Goal: Check status

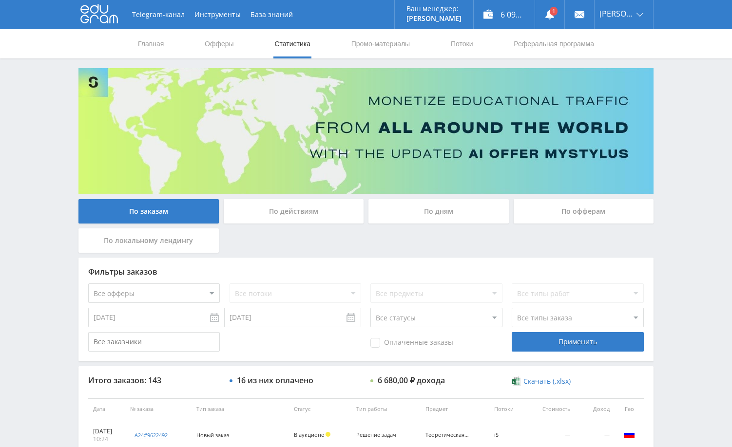
click at [687, 136] on div "Telegram-канал Инструменты База знаний Ваш менеджер: Alex Alex Online @edugram_…" at bounding box center [366, 409] width 732 height 818
click at [559, 11] on link at bounding box center [549, 14] width 29 height 29
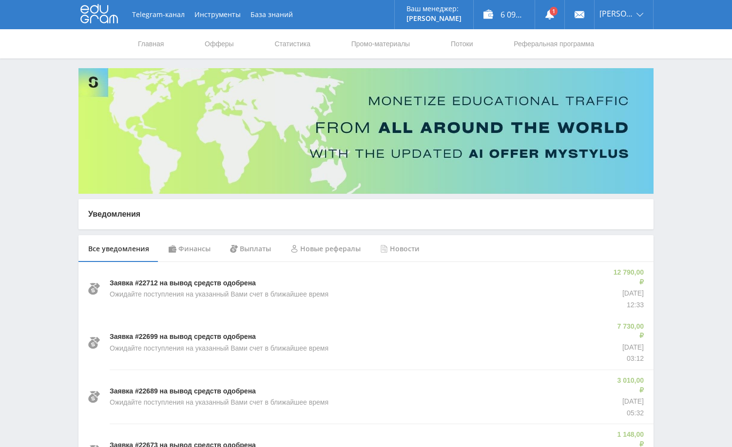
click at [200, 254] on div "Финансы" at bounding box center [189, 248] width 61 height 27
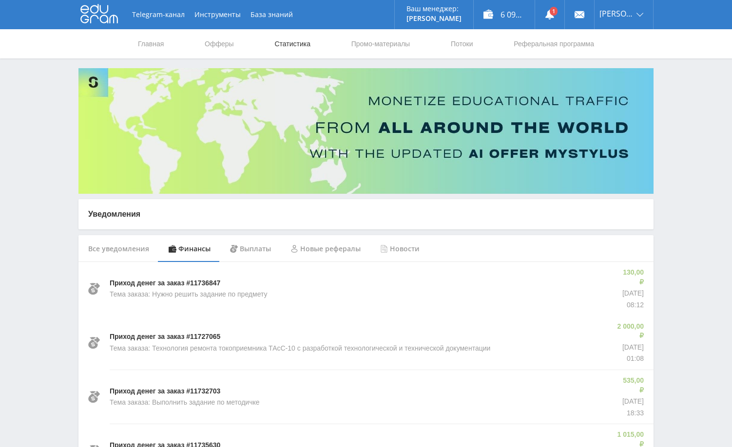
click at [282, 41] on link "Статистика" at bounding box center [292, 43] width 38 height 29
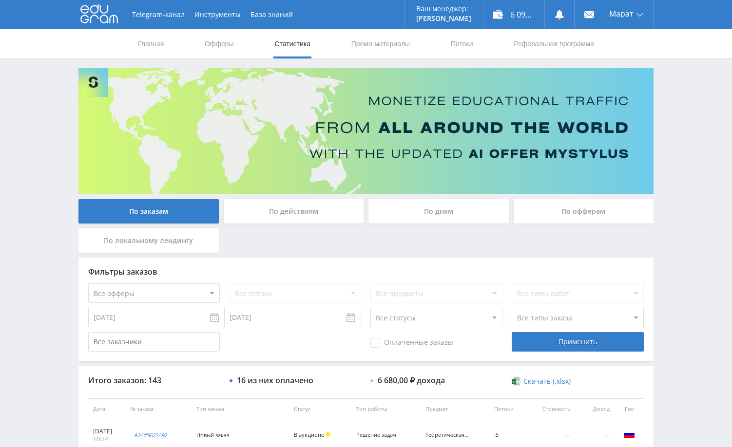
drag, startPoint x: 691, startPoint y: 241, endPoint x: 676, endPoint y: 241, distance: 14.1
click at [688, 241] on div "Telegram-канал Инструменты База знаний Ваш менеджер: [PERSON_NAME] Alex Online …" at bounding box center [366, 409] width 732 height 818
click at [455, 216] on div "По дням" at bounding box center [438, 211] width 140 height 24
click at [0, 0] on input "По дням" at bounding box center [0, 0] width 0 height 0
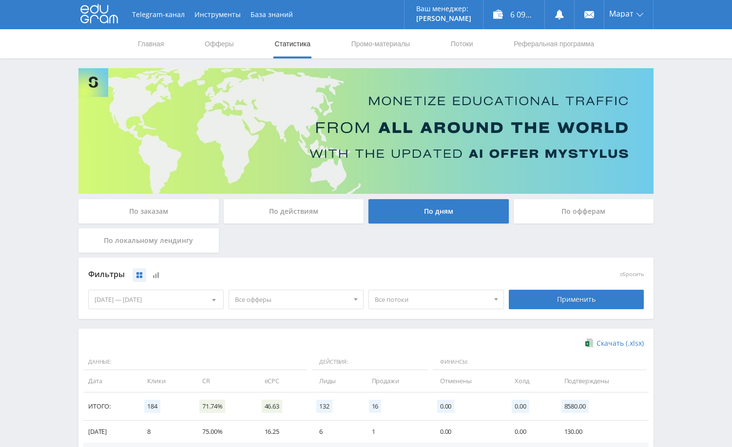
click at [133, 208] on div "По заказам" at bounding box center [148, 211] width 140 height 24
click at [0, 0] on input "По заказам" at bounding box center [0, 0] width 0 height 0
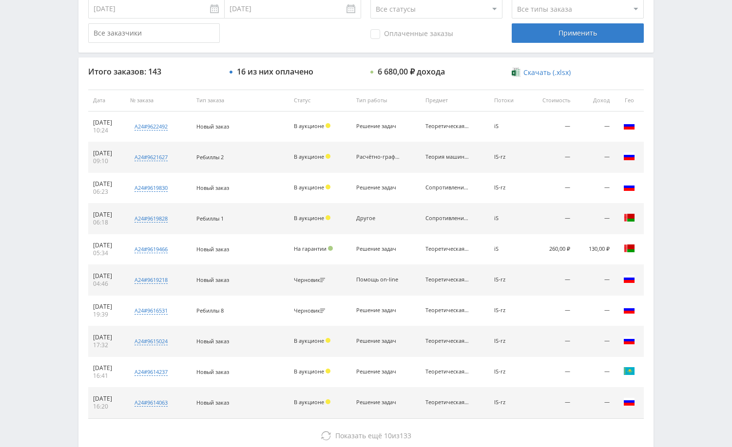
scroll to position [341, 0]
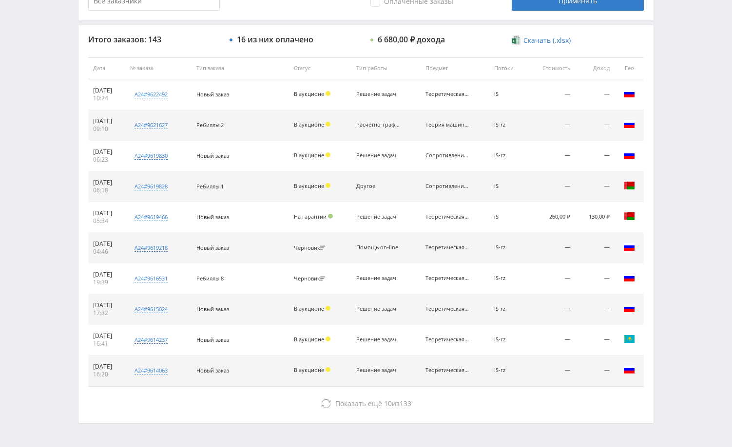
drag, startPoint x: 125, startPoint y: 275, endPoint x: 93, endPoint y: 276, distance: 32.1
click at [93, 276] on td "[DATE] 19:39" at bounding box center [106, 278] width 37 height 31
click at [250, 141] on span "user6901942" at bounding box center [235, 141] width 36 height 9
type input "[DATE]"
type input "user6901942"
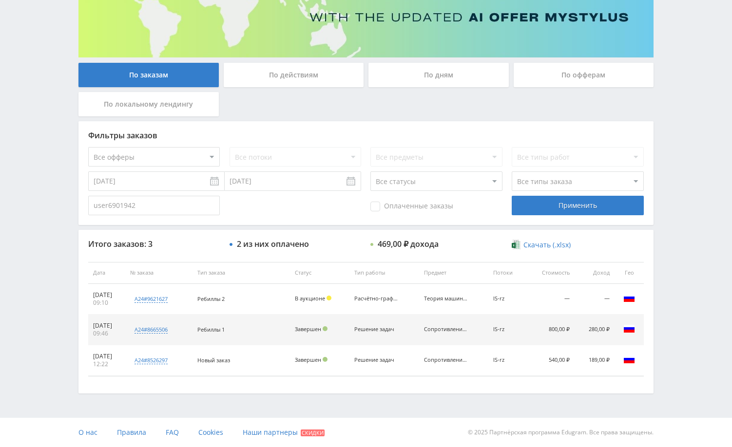
scroll to position [0, 0]
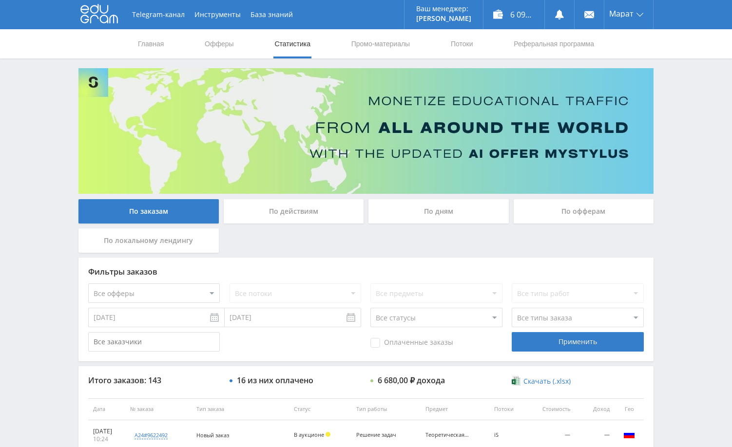
click at [685, 173] on div "Telegram-канал Инструменты База знаний Ваш менеджер: [PERSON_NAME] Online @edug…" at bounding box center [366, 409] width 732 height 818
click at [665, 125] on div "Telegram-канал Инструменты База знаний Ваш менеджер: [PERSON_NAME] Online @edug…" at bounding box center [366, 409] width 732 height 818
click at [679, 113] on div "Telegram-канал Инструменты База знаний Ваш менеджер: [PERSON_NAME] Online @edug…" at bounding box center [366, 409] width 732 height 818
click at [687, 107] on div "Telegram-канал Инструменты База знаний Ваш менеджер: [PERSON_NAME] Online @edug…" at bounding box center [366, 409] width 732 height 818
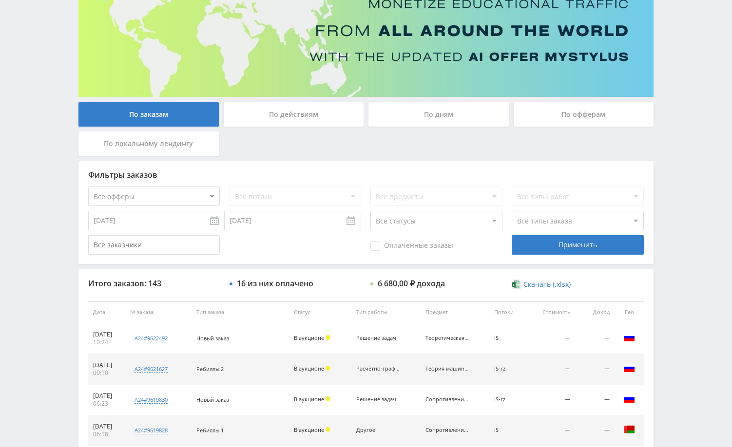
scroll to position [97, 0]
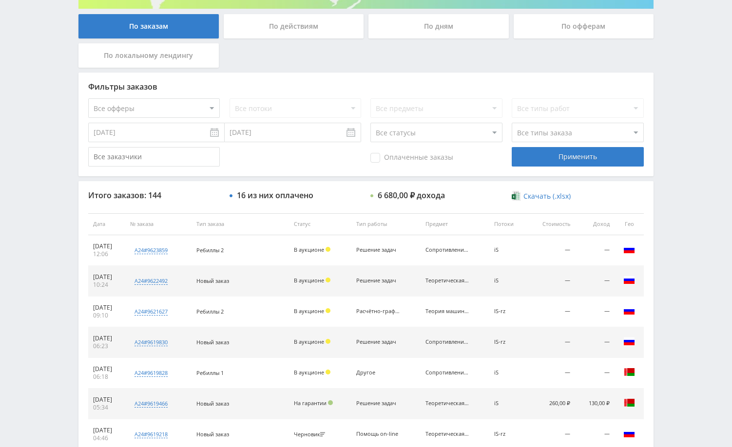
scroll to position [195, 0]
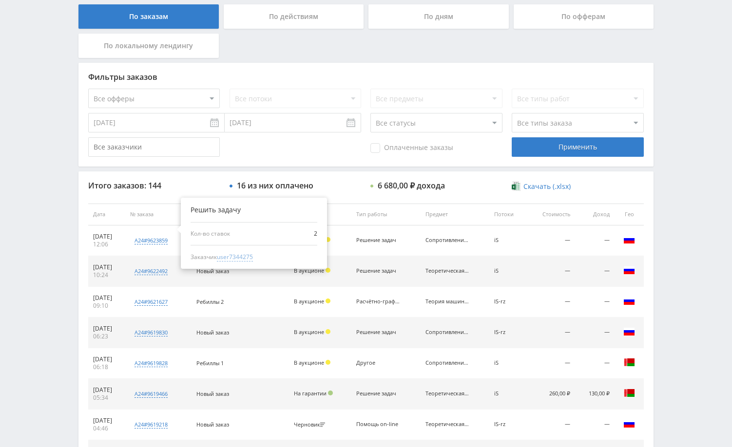
click at [238, 254] on span "user7344275" at bounding box center [235, 257] width 36 height 9
type input "19.09.2024"
type input "user7344275"
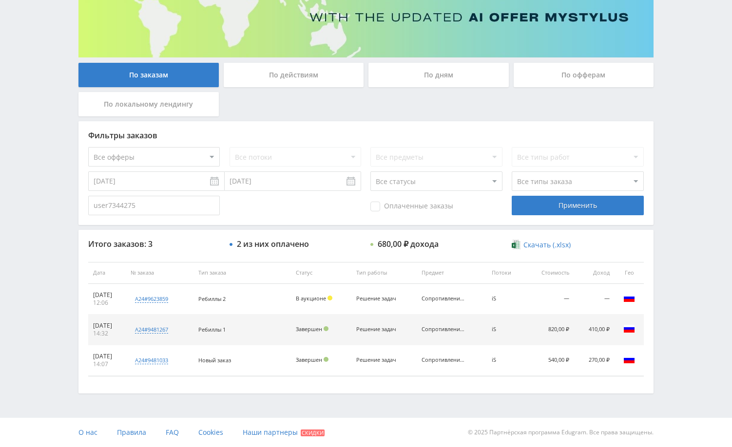
scroll to position [0, 0]
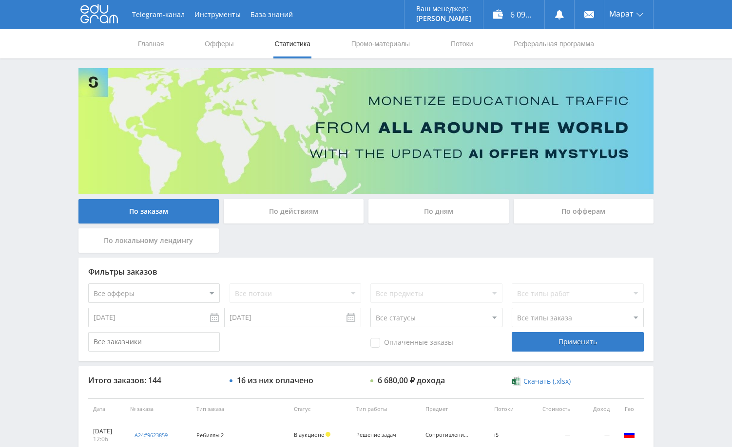
click at [672, 114] on div "Telegram-канал Инструменты База знаний Ваш менеджер: [PERSON_NAME] Online @edug…" at bounding box center [366, 409] width 732 height 818
drag, startPoint x: 668, startPoint y: 105, endPoint x: 653, endPoint y: 101, distance: 15.0
click at [668, 105] on div "Telegram-канал Инструменты База знаний Ваш менеджер: [PERSON_NAME] Online @edug…" at bounding box center [366, 409] width 732 height 818
click at [434, 211] on div "По дням" at bounding box center [438, 211] width 140 height 24
click at [0, 0] on input "По дням" at bounding box center [0, 0] width 0 height 0
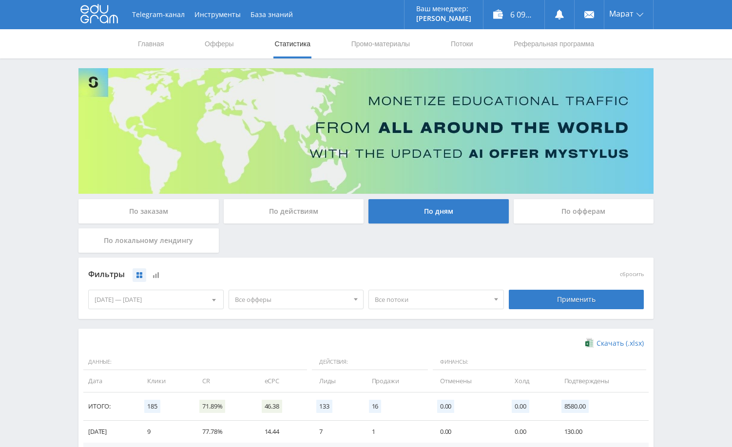
click at [171, 210] on div "По заказам" at bounding box center [148, 211] width 140 height 24
click at [0, 0] on input "По заказам" at bounding box center [0, 0] width 0 height 0
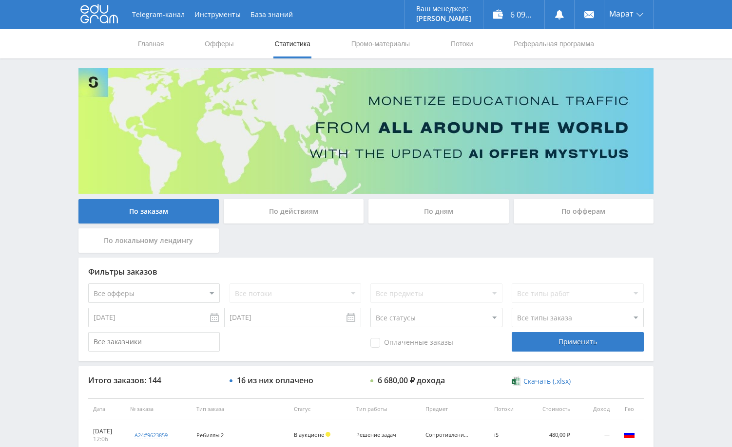
click at [700, 282] on div "Telegram-канал Инструменты База знаний Ваш менеджер: [PERSON_NAME] Online @edug…" at bounding box center [366, 409] width 732 height 818
click at [694, 89] on div "Telegram-канал Инструменты База знаний Ваш менеджер: [PERSON_NAME] Online @edug…" at bounding box center [366, 409] width 732 height 818
